Goal: Task Accomplishment & Management: Manage account settings

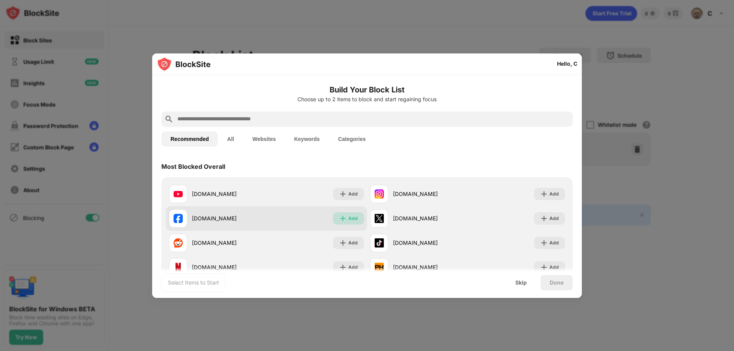
click at [345, 216] on div "Add" at bounding box center [348, 218] width 31 height 12
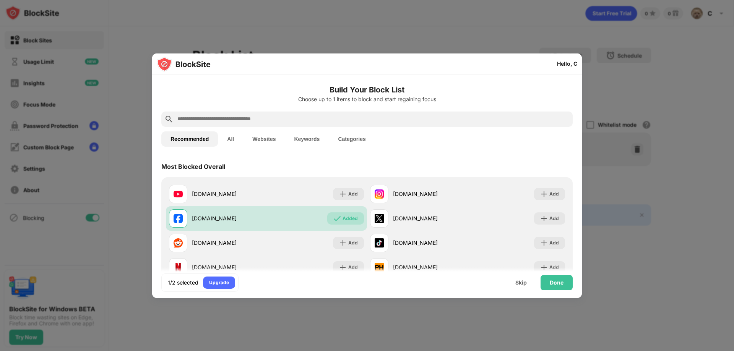
click at [271, 121] on input "text" at bounding box center [373, 119] width 393 height 9
click at [210, 120] on input "text" at bounding box center [373, 119] width 393 height 9
paste input "**********"
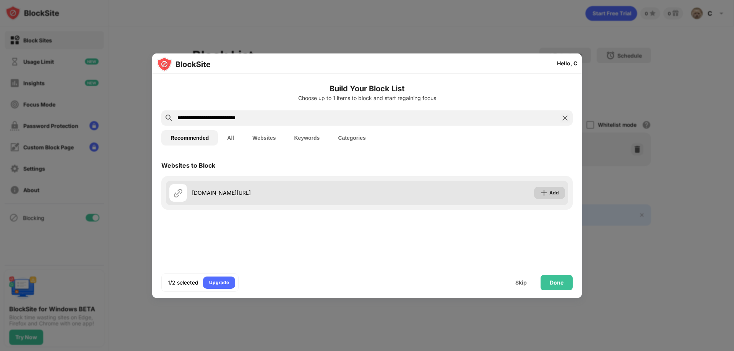
type input "**********"
click at [549, 193] on div "Add" at bounding box center [549, 193] width 31 height 12
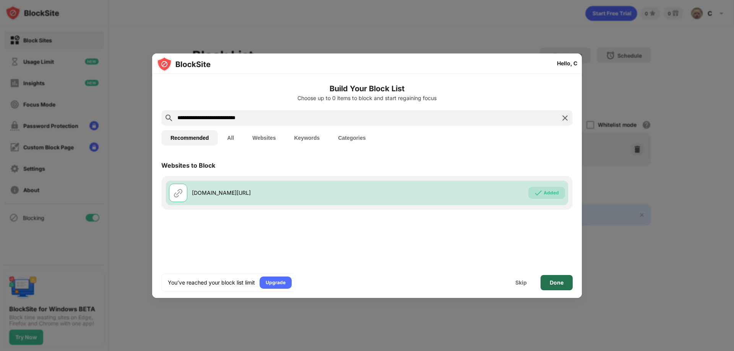
click at [556, 281] on div "Done" at bounding box center [556, 283] width 14 height 6
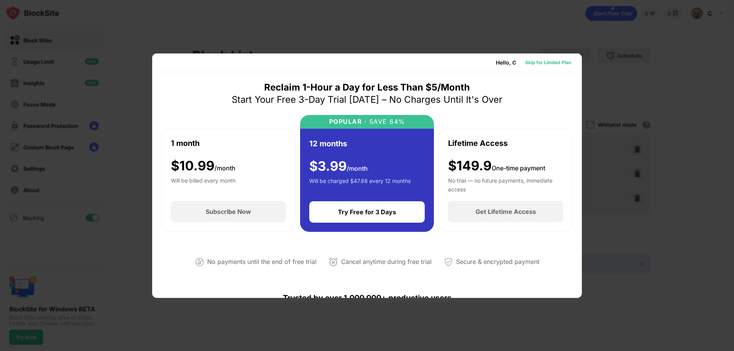
click at [549, 60] on div "Skip for Limited Plan" at bounding box center [548, 63] width 46 height 8
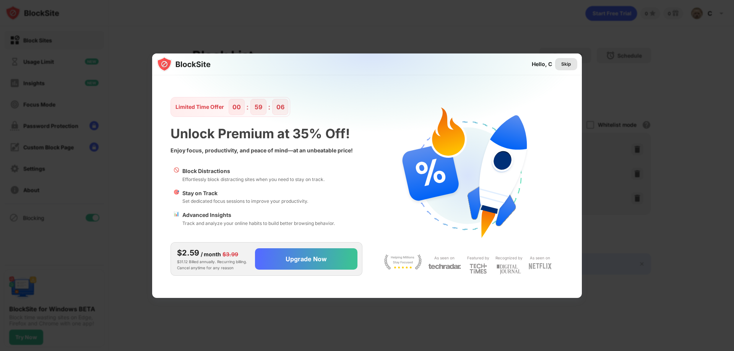
click at [572, 62] on div "Skip" at bounding box center [566, 64] width 22 height 12
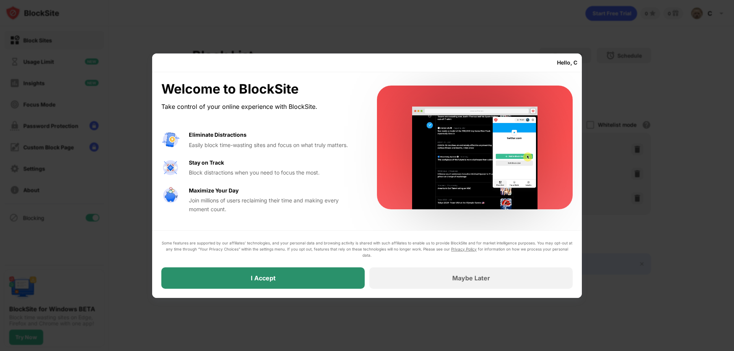
click at [299, 276] on div "I Accept" at bounding box center [262, 277] width 203 height 21
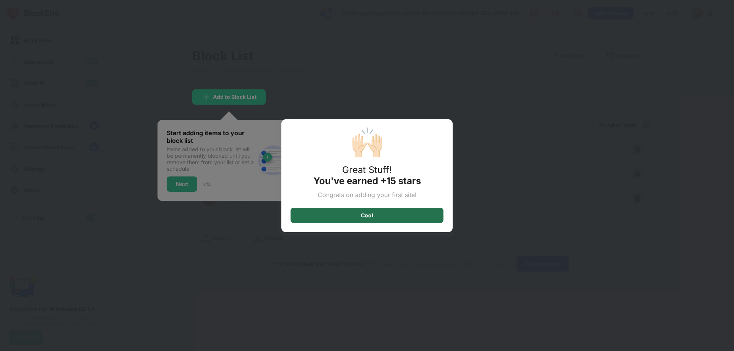
click at [375, 210] on div "Cool" at bounding box center [366, 215] width 153 height 15
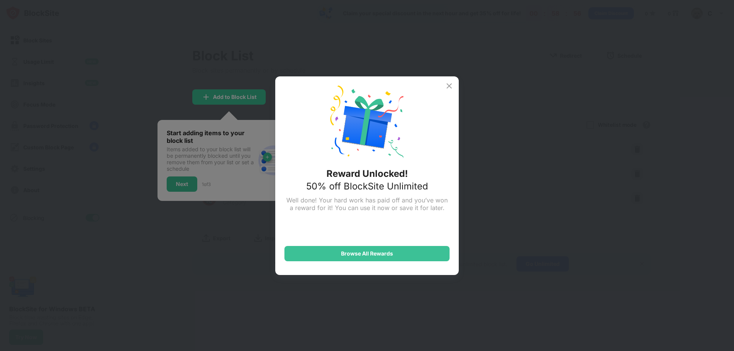
click at [449, 83] on img at bounding box center [448, 85] width 9 height 9
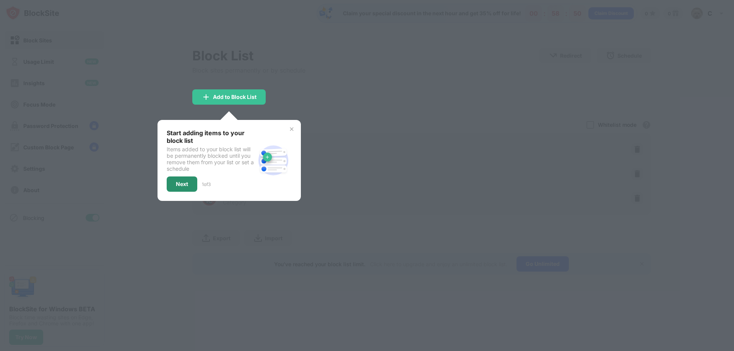
click at [177, 185] on div "Next" at bounding box center [182, 184] width 12 height 6
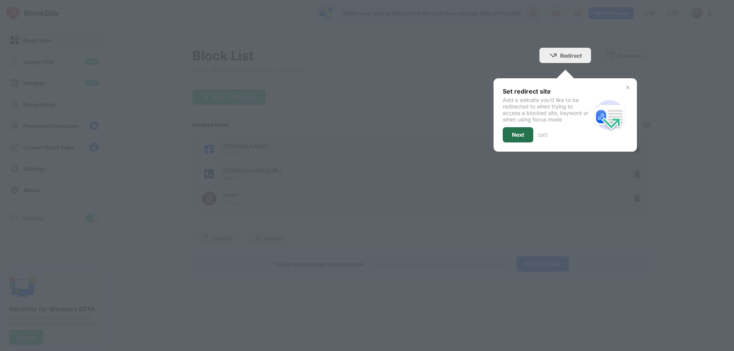
click at [518, 137] on div "Next" at bounding box center [518, 135] width 12 height 6
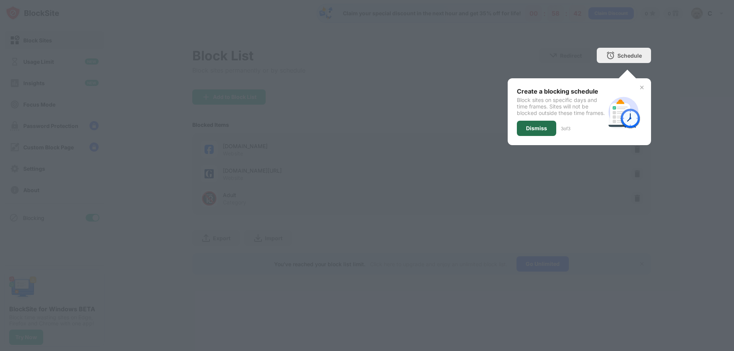
click at [548, 136] on div "Dismiss" at bounding box center [536, 128] width 39 height 15
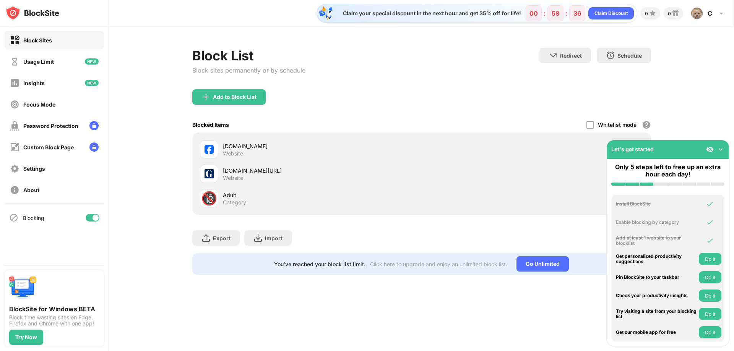
click at [720, 147] on img at bounding box center [720, 150] width 8 height 8
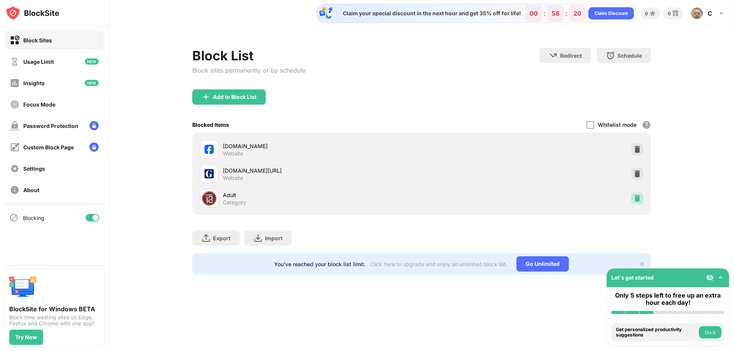
click at [638, 197] on img at bounding box center [637, 198] width 8 height 8
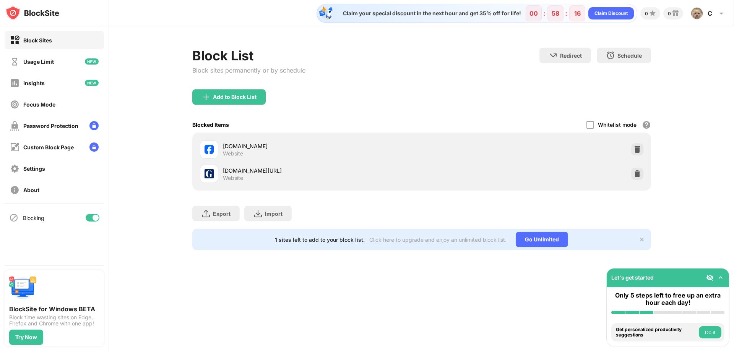
click at [263, 147] on div "[DOMAIN_NAME]" at bounding box center [322, 146] width 199 height 8
click at [39, 62] on div "Usage Limit" at bounding box center [38, 61] width 31 height 6
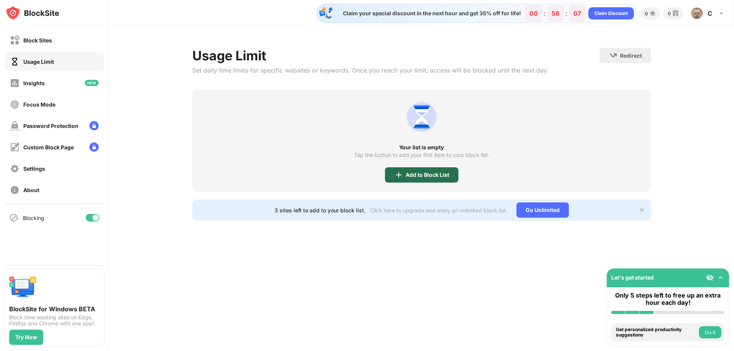
click at [428, 176] on div "Add to Block List" at bounding box center [427, 175] width 44 height 6
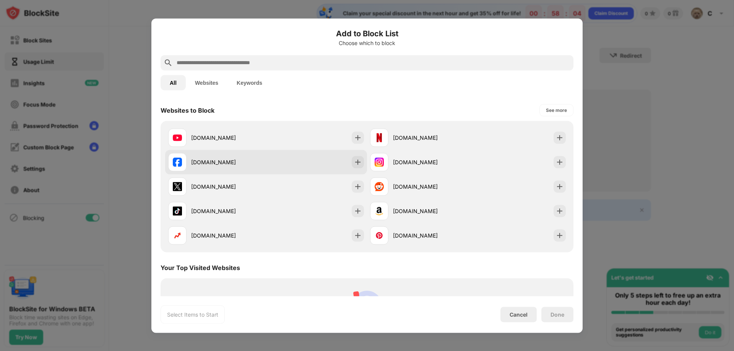
click at [214, 164] on div "[DOMAIN_NAME]" at bounding box center [228, 162] width 75 height 8
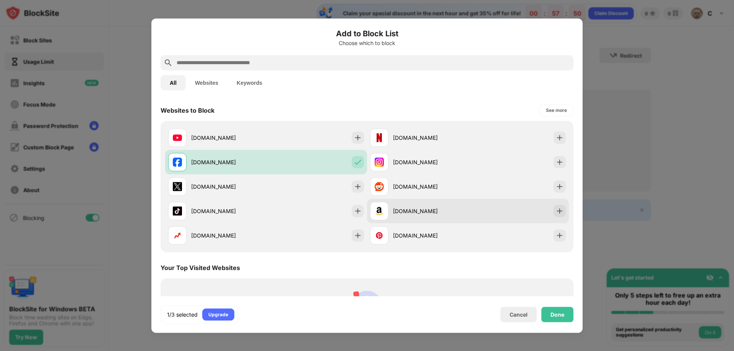
click at [410, 210] on div "[DOMAIN_NAME]" at bounding box center [430, 211] width 75 height 8
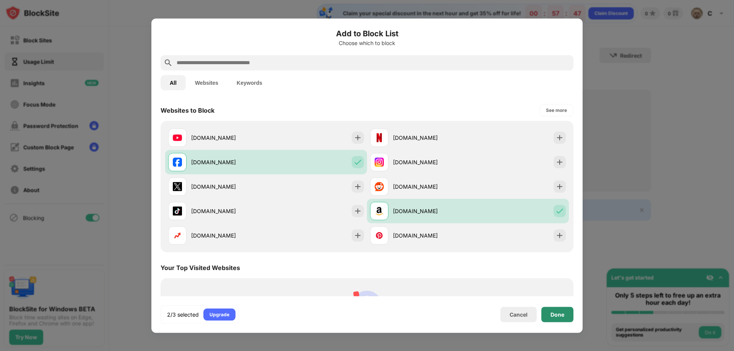
click at [561, 313] on div "Done" at bounding box center [557, 314] width 14 height 6
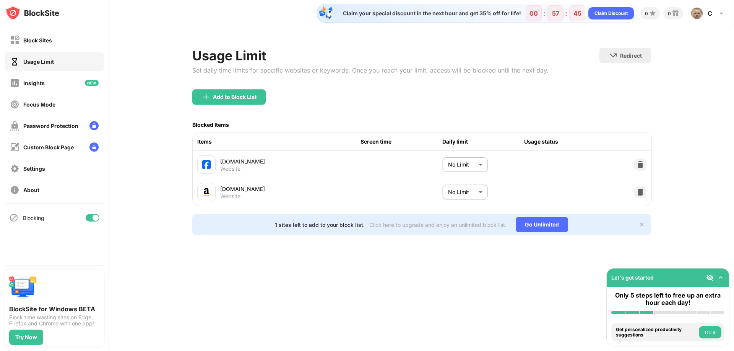
click at [481, 166] on body "Block Sites Usage Limit Insights Focus Mode Password Protection Custom Block Pa…" at bounding box center [367, 175] width 734 height 351
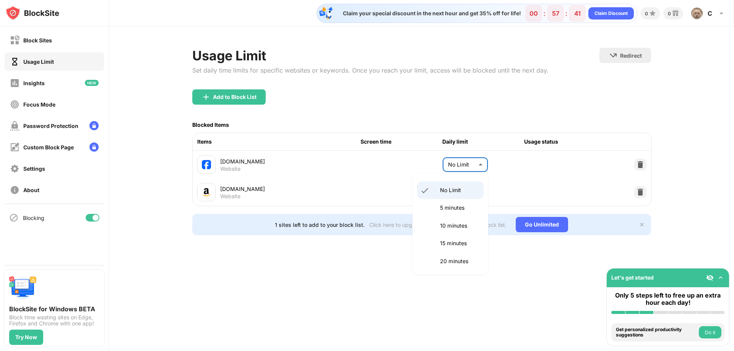
click at [454, 223] on p "10 minutes" at bounding box center [459, 226] width 39 height 8
type input "**"
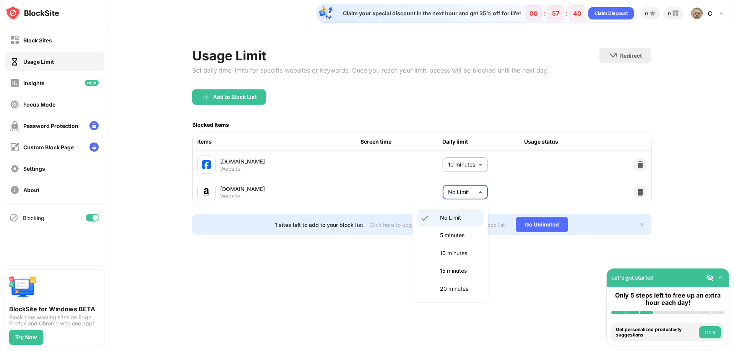
click at [469, 191] on body "Block Sites Usage Limit Insights Focus Mode Password Protection Custom Block Pa…" at bounding box center [367, 175] width 734 height 351
click at [449, 248] on li "10 minutes" at bounding box center [450, 254] width 66 height 18
type input "**"
click at [62, 146] on div "Custom Block Page" at bounding box center [48, 147] width 50 height 6
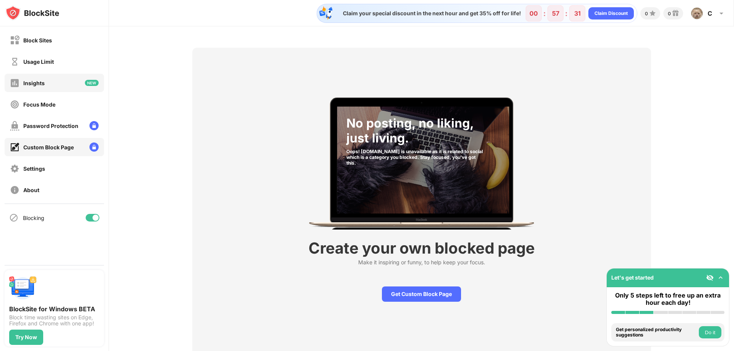
click at [55, 90] on div "Insights" at bounding box center [54, 83] width 99 height 18
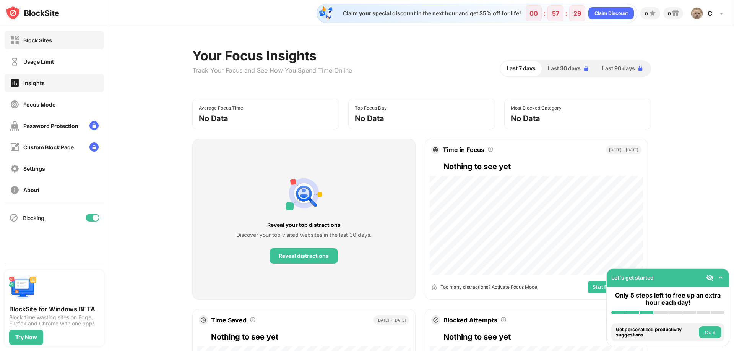
click at [34, 44] on div "Block Sites" at bounding box center [31, 41] width 42 height 10
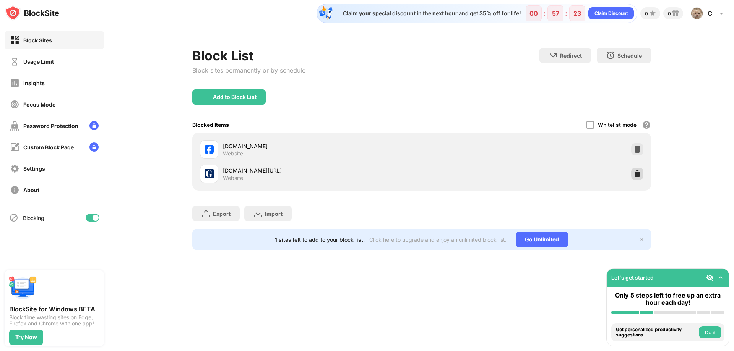
click at [637, 175] on img at bounding box center [637, 174] width 8 height 8
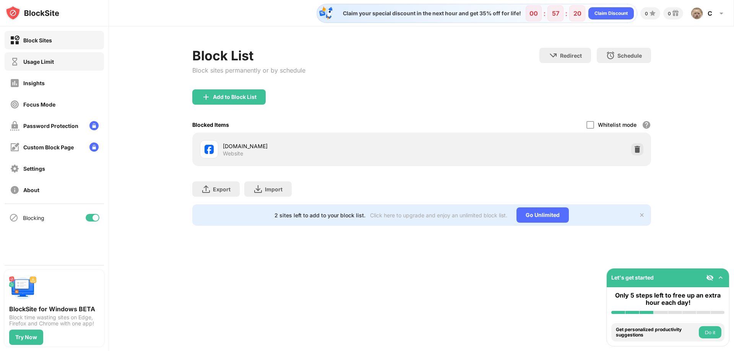
click at [46, 66] on div "Usage Limit" at bounding box center [54, 61] width 99 height 18
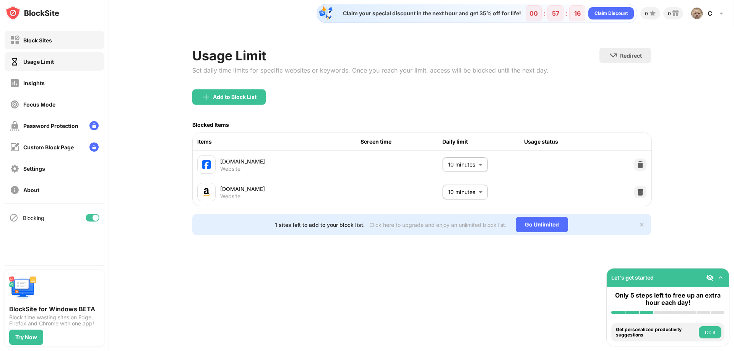
click at [50, 42] on div "Block Sites" at bounding box center [37, 40] width 29 height 6
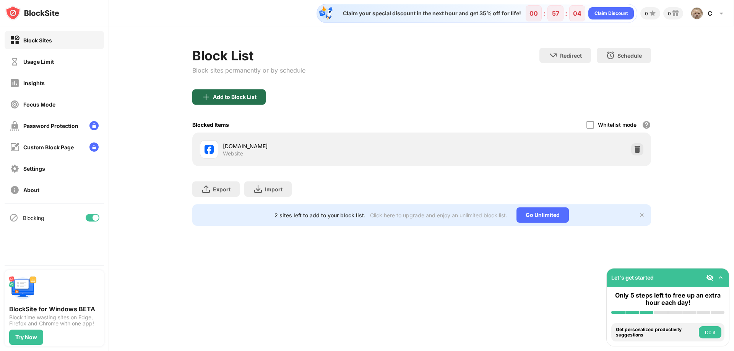
click at [238, 90] on div "Add to Block List" at bounding box center [228, 96] width 73 height 15
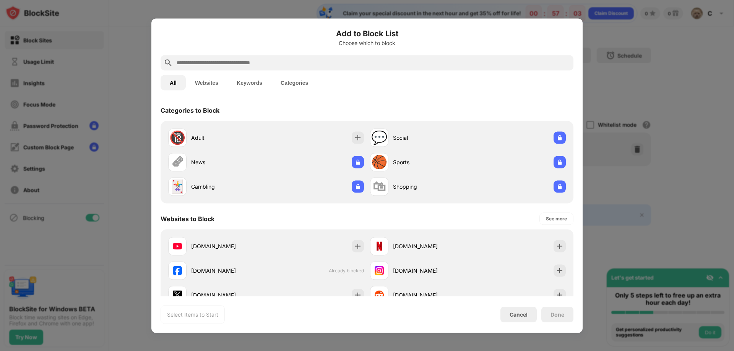
click at [203, 80] on button "Websites" at bounding box center [207, 82] width 42 height 15
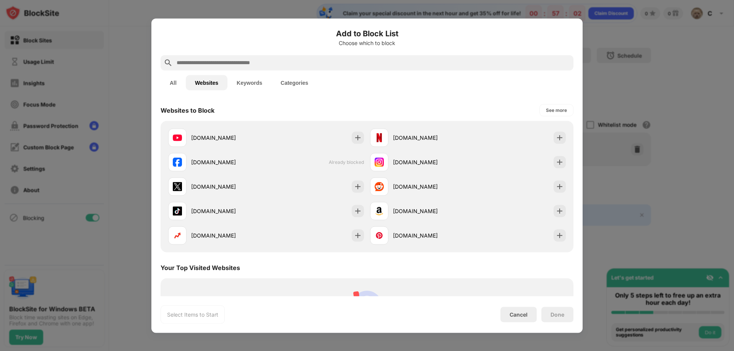
click at [222, 63] on input "text" at bounding box center [373, 62] width 394 height 9
paste input "**********"
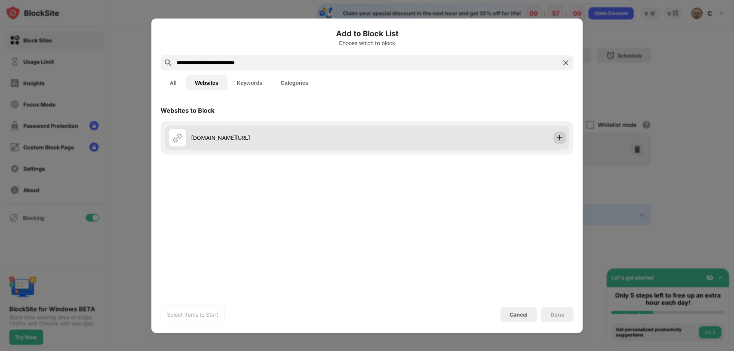
type input "**********"
click at [565, 134] on div at bounding box center [559, 137] width 12 height 12
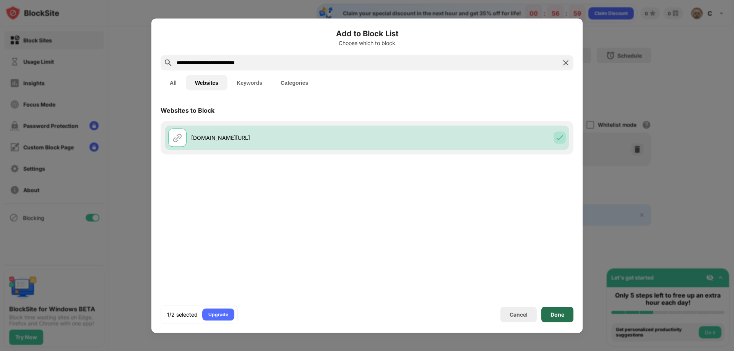
click at [559, 314] on div "Done" at bounding box center [557, 314] width 14 height 6
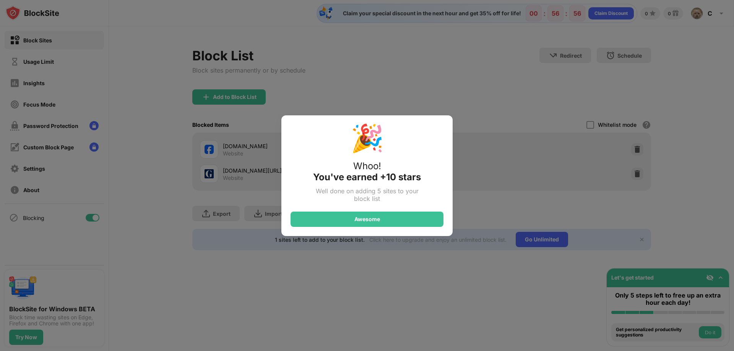
click at [411, 61] on div "🎉 Whoo! You've earned +10 stars Well done on adding 5 sites to your block list …" at bounding box center [367, 175] width 734 height 351
click at [378, 219] on div "Awesome" at bounding box center [367, 219] width 26 height 6
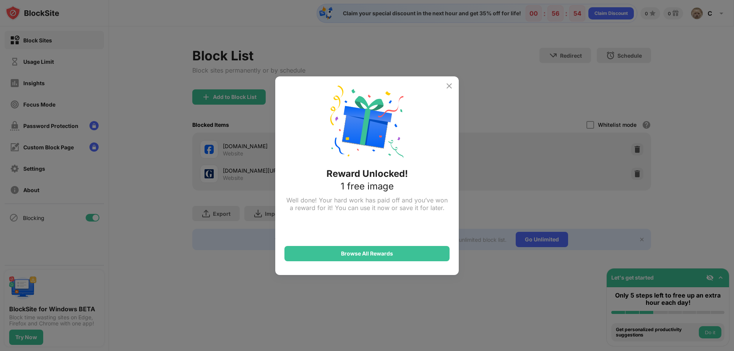
click at [449, 83] on img at bounding box center [448, 85] width 9 height 9
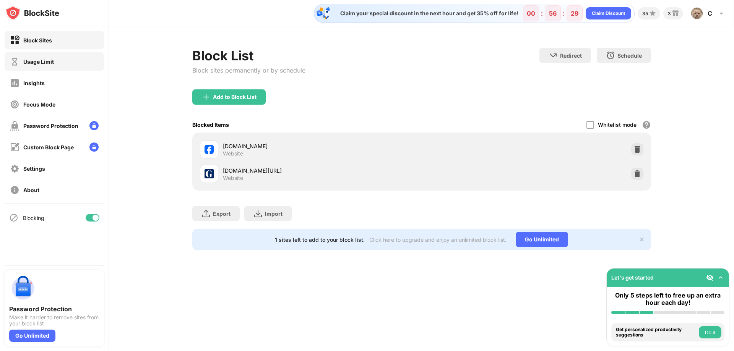
click at [55, 69] on div "Usage Limit" at bounding box center [54, 61] width 99 height 18
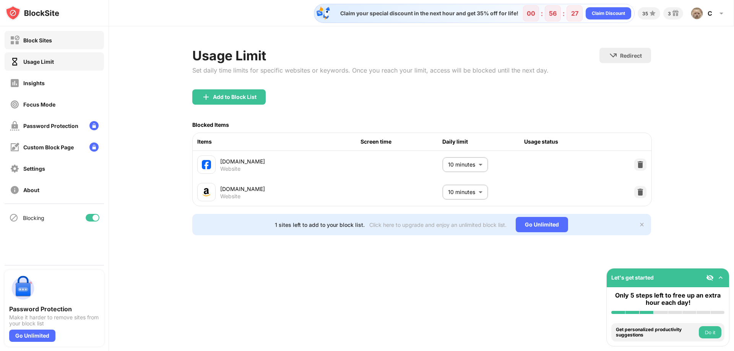
click at [53, 37] on div "Block Sites" at bounding box center [54, 40] width 99 height 18
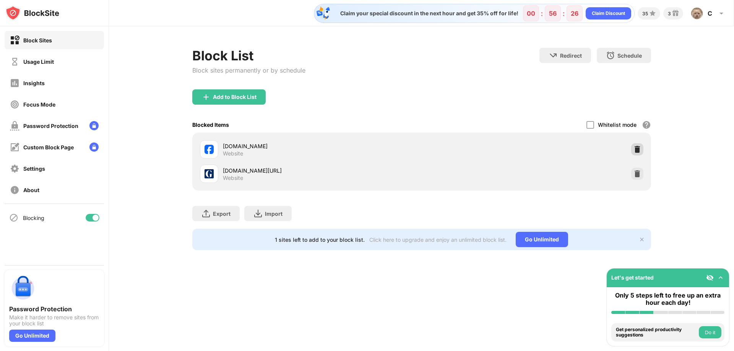
click at [637, 151] on img at bounding box center [637, 150] width 8 height 8
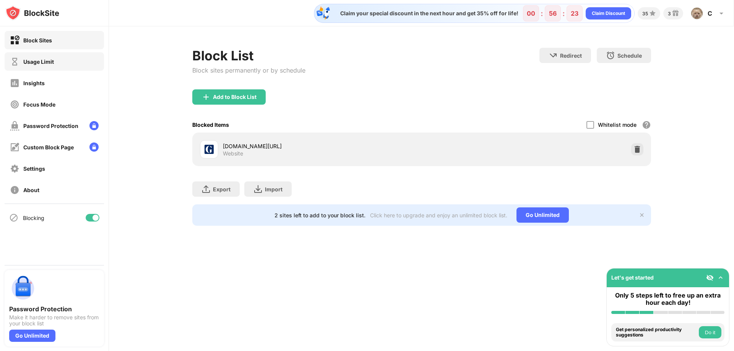
click at [52, 68] on div "Usage Limit" at bounding box center [54, 61] width 99 height 18
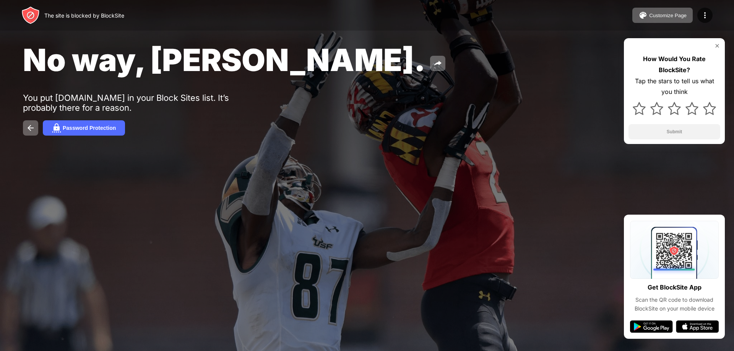
click at [719, 45] on img at bounding box center [717, 46] width 6 height 6
